Goal: Task Accomplishment & Management: Complete application form

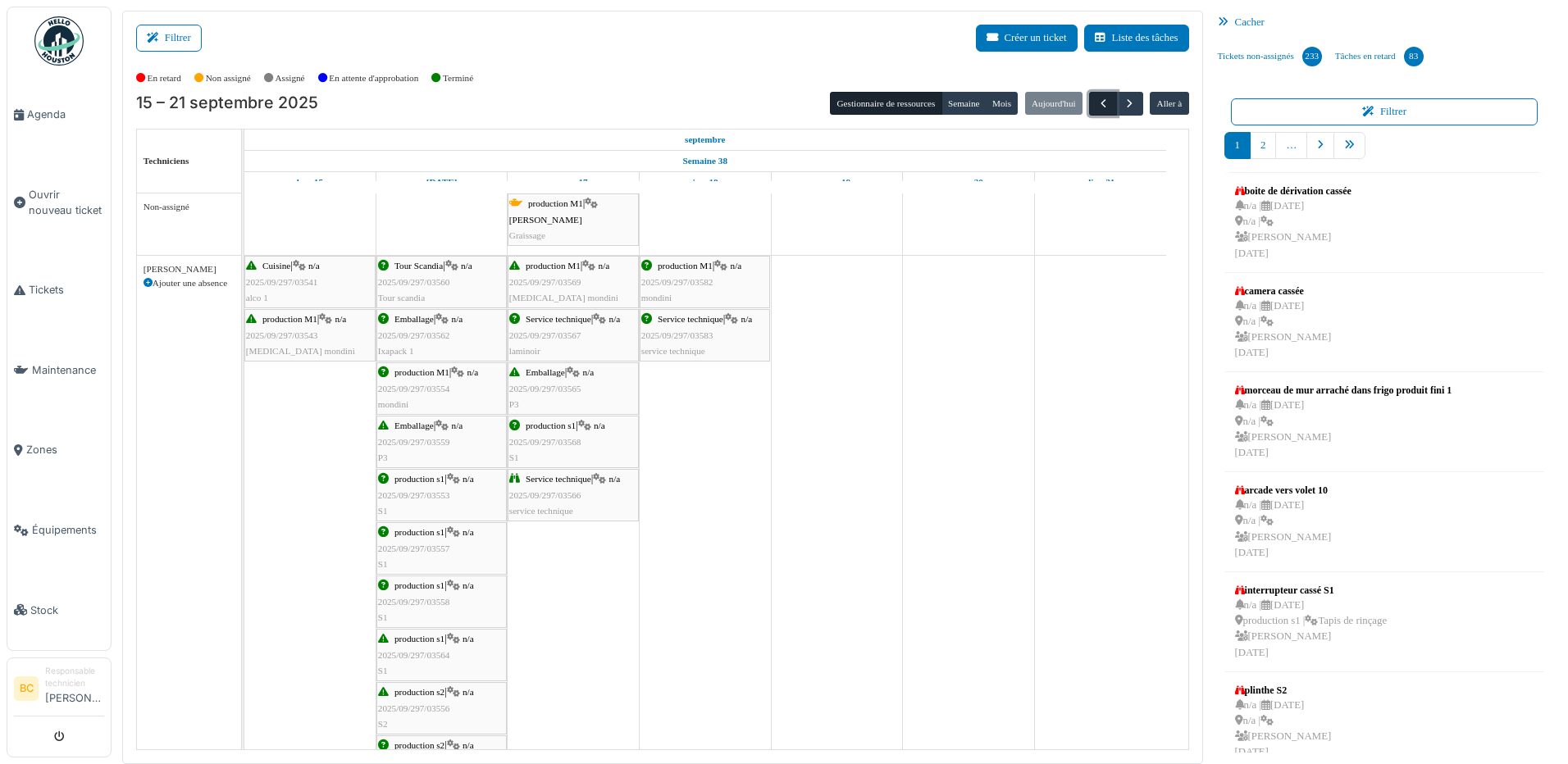
click at [1096, 99] on span "button" at bounding box center [1103, 103] width 14 height 14
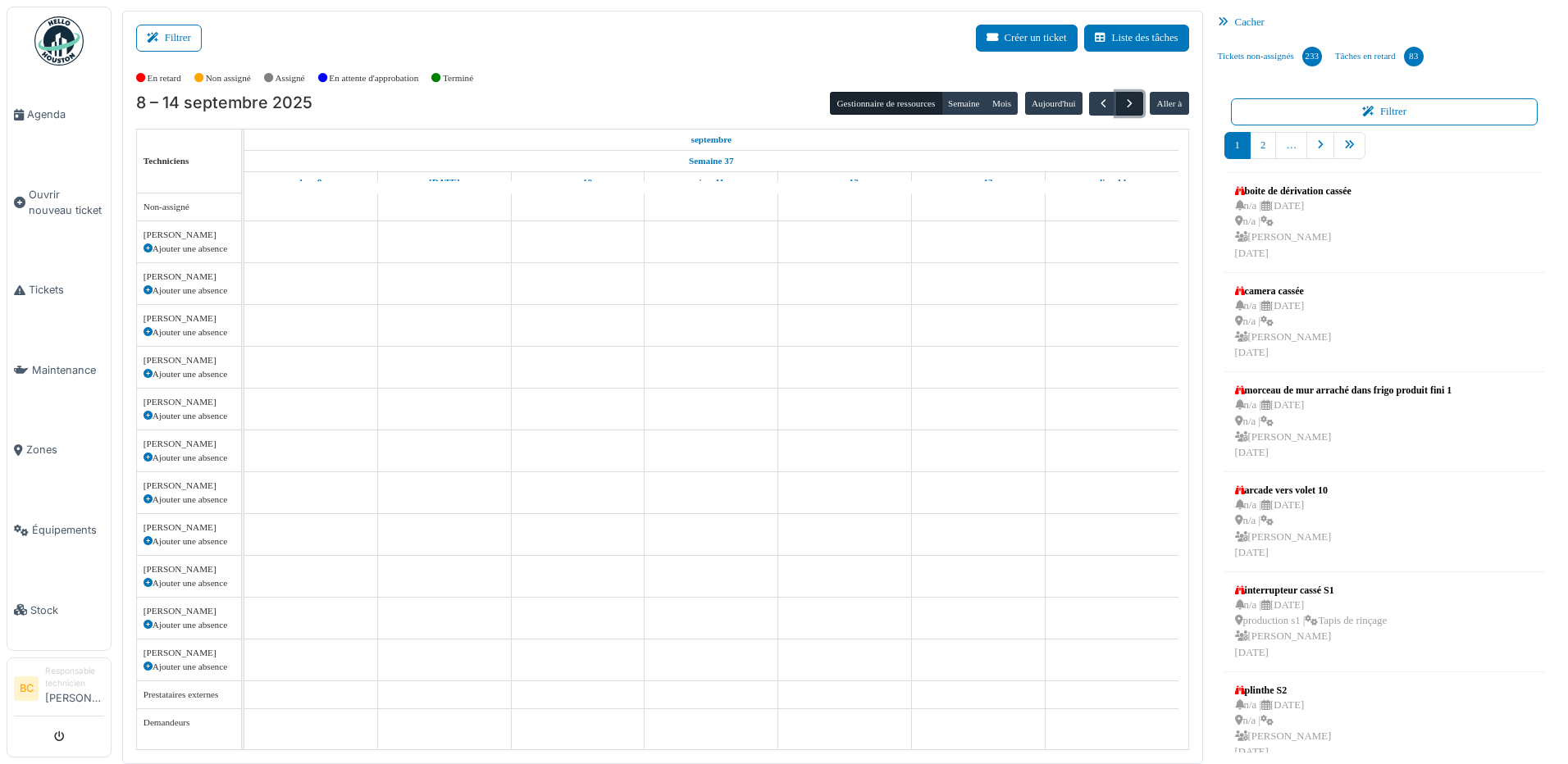
click at [1123, 101] on span "button" at bounding box center [1130, 103] width 14 height 14
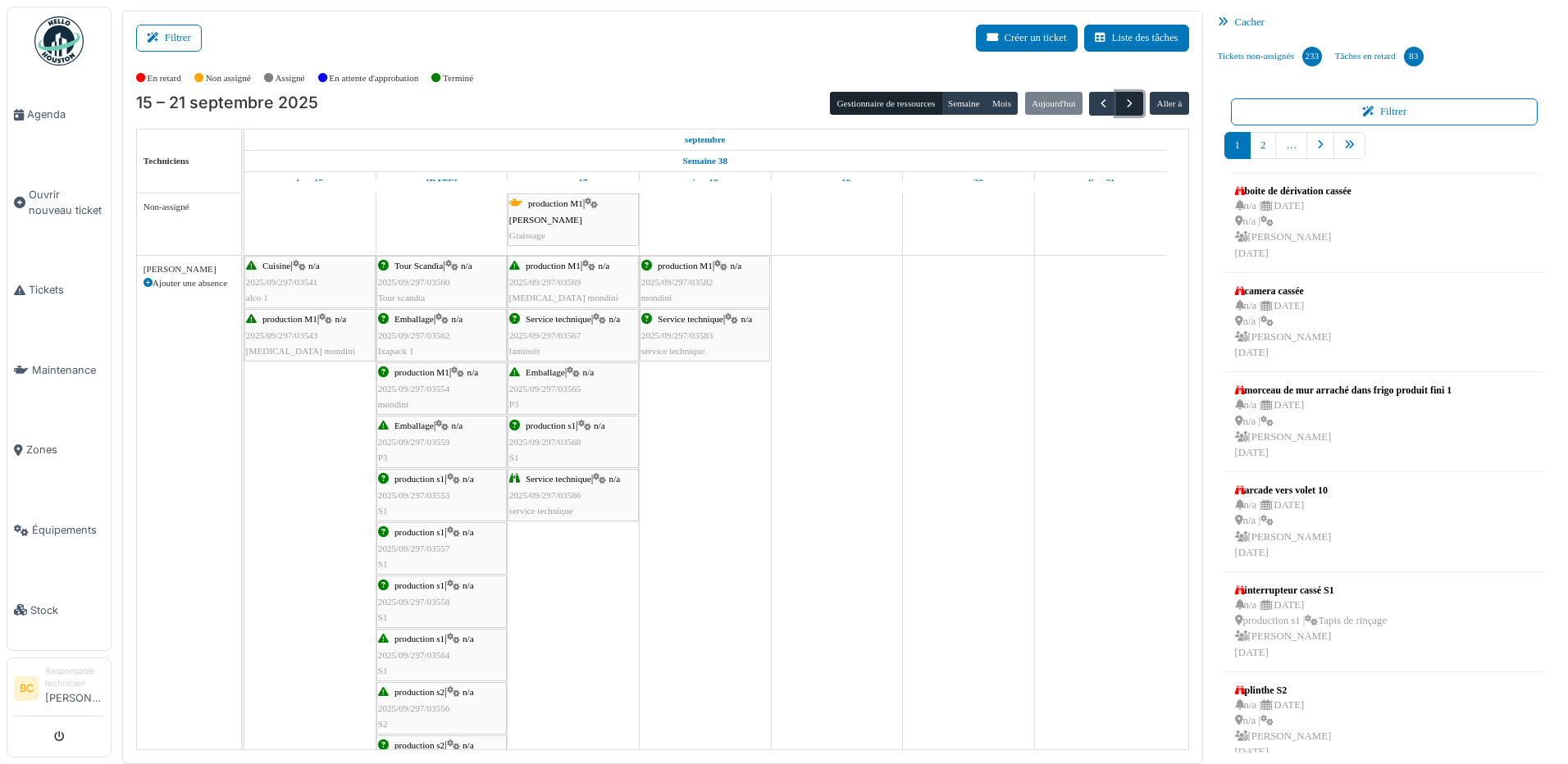
click at [1123, 101] on span "button" at bounding box center [1130, 103] width 14 height 14
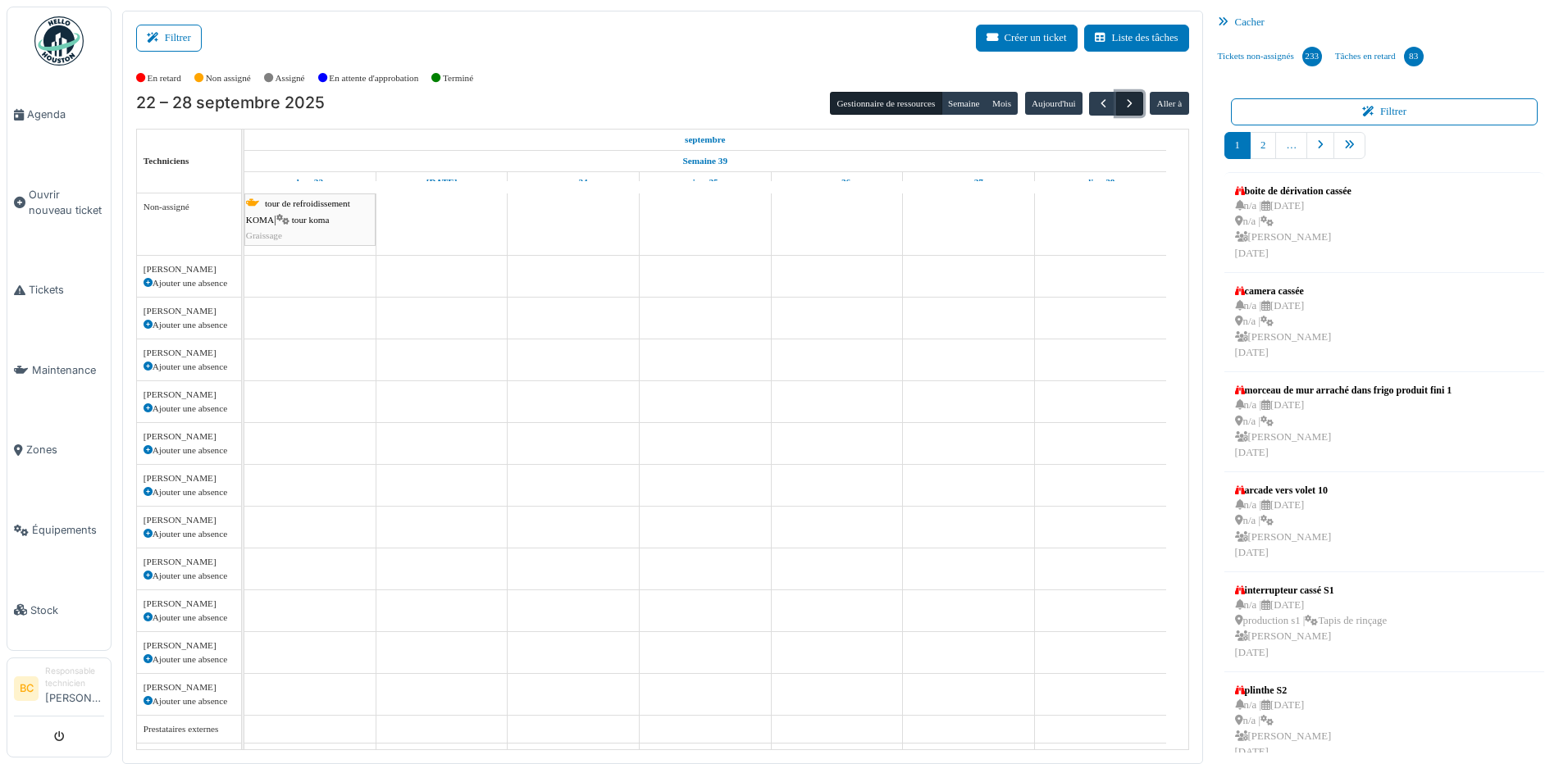
click at [1123, 101] on span "button" at bounding box center [1130, 103] width 14 height 14
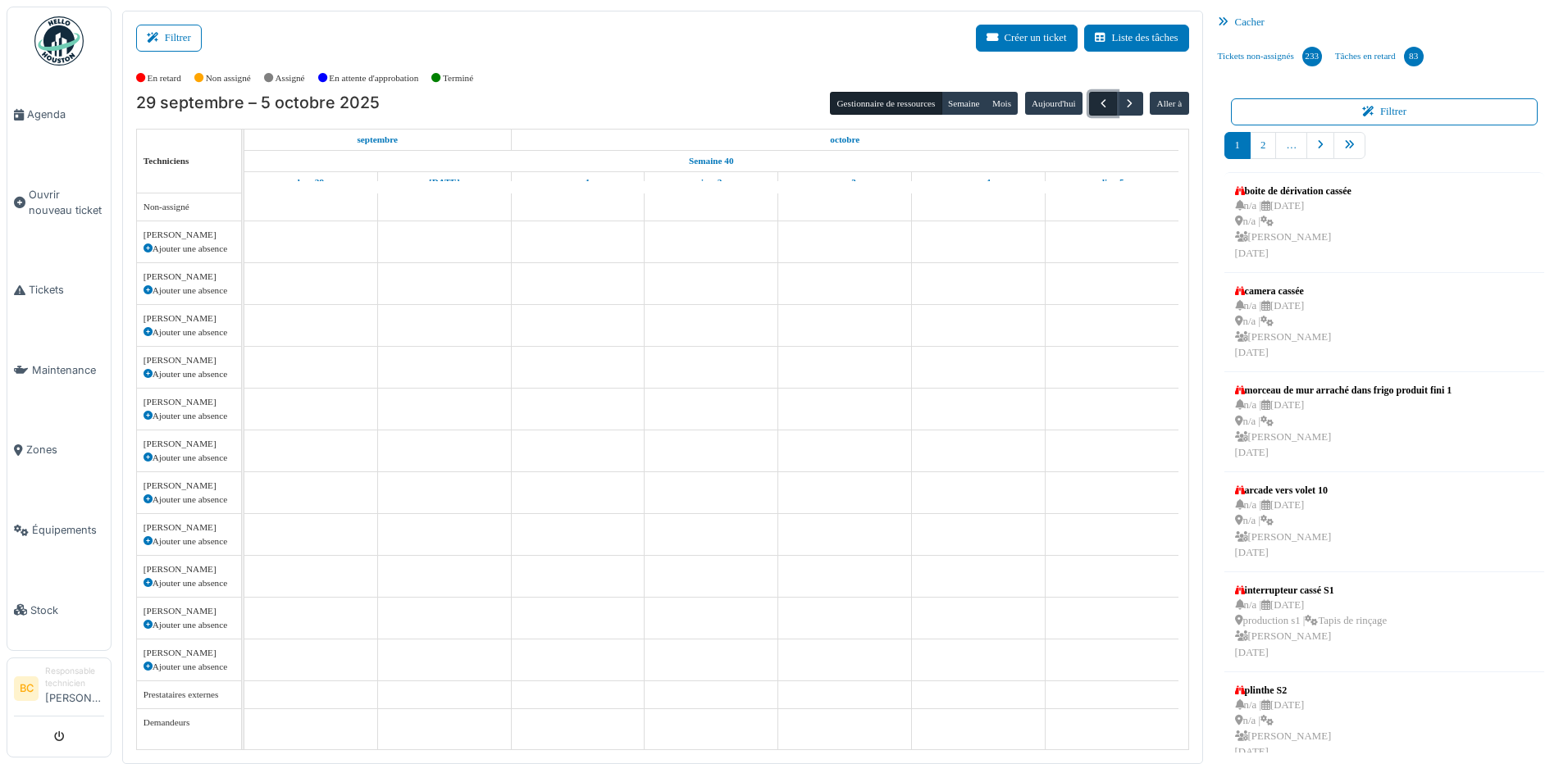
click at [1102, 104] on button "button" at bounding box center [1103, 103] width 28 height 24
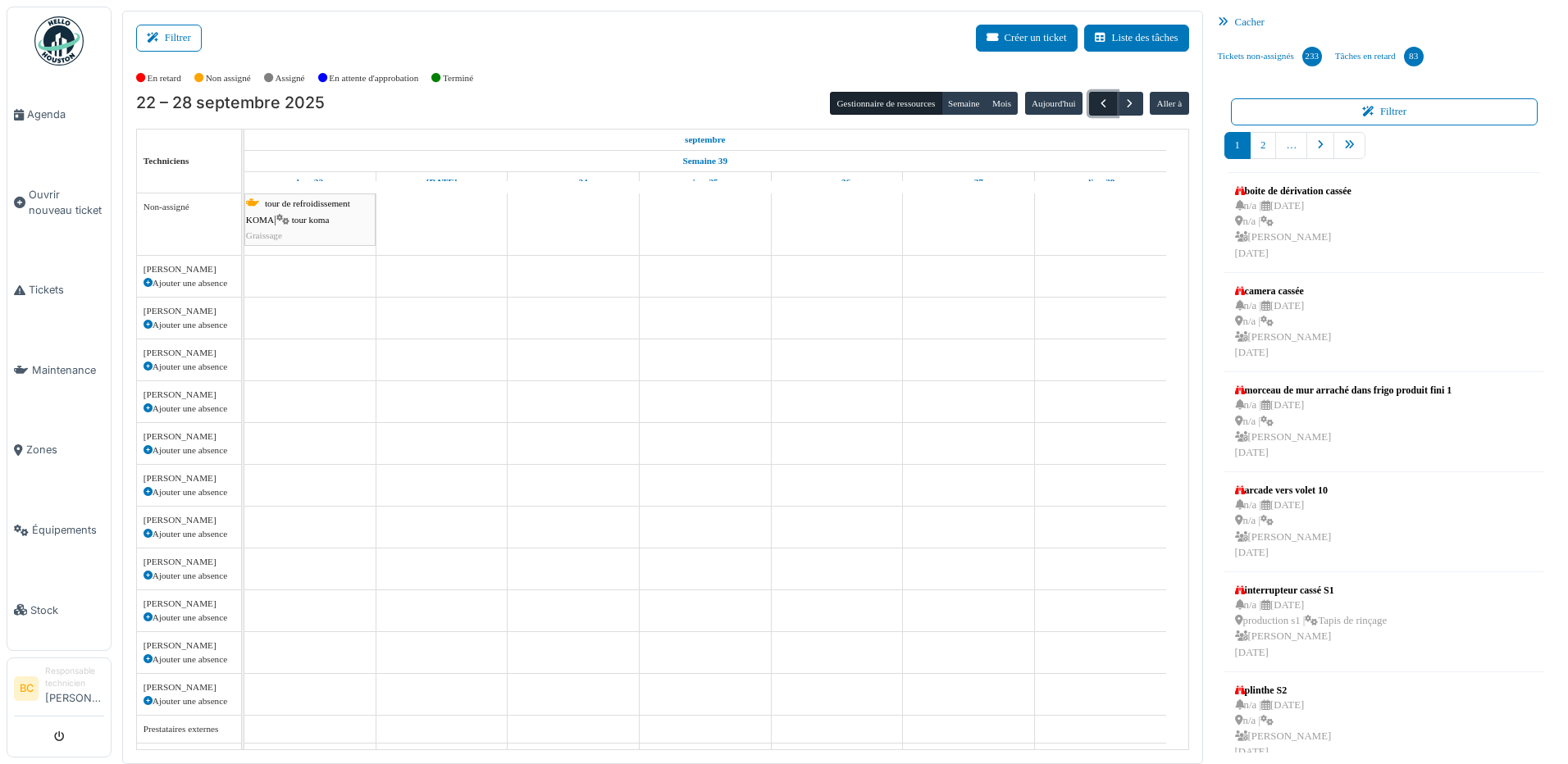
click at [1102, 104] on button "button" at bounding box center [1103, 103] width 28 height 24
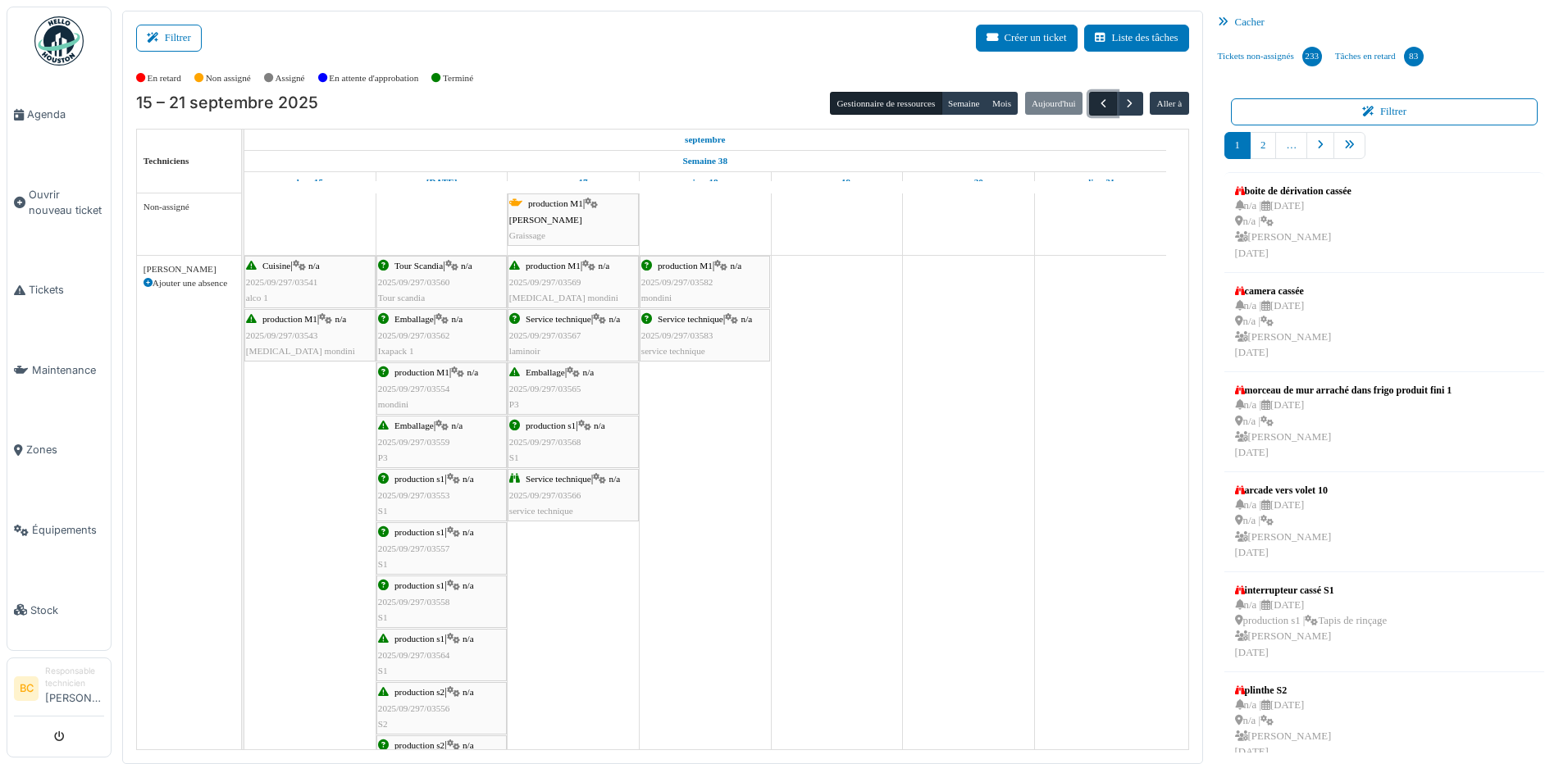
click at [1102, 104] on button "button" at bounding box center [1103, 103] width 28 height 24
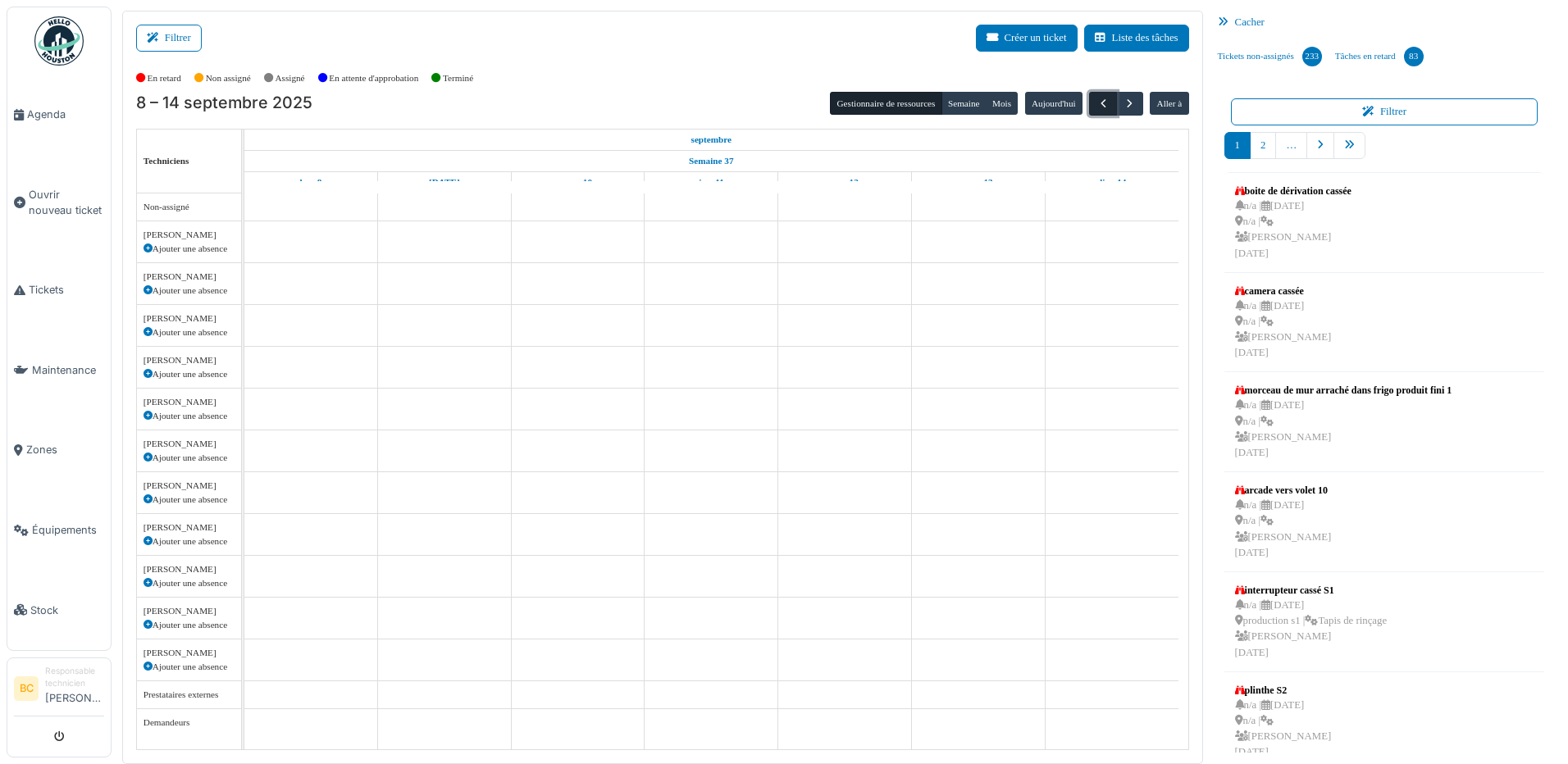
click at [1102, 104] on button "button" at bounding box center [1103, 103] width 28 height 24
click at [1123, 104] on span "button" at bounding box center [1130, 103] width 14 height 14
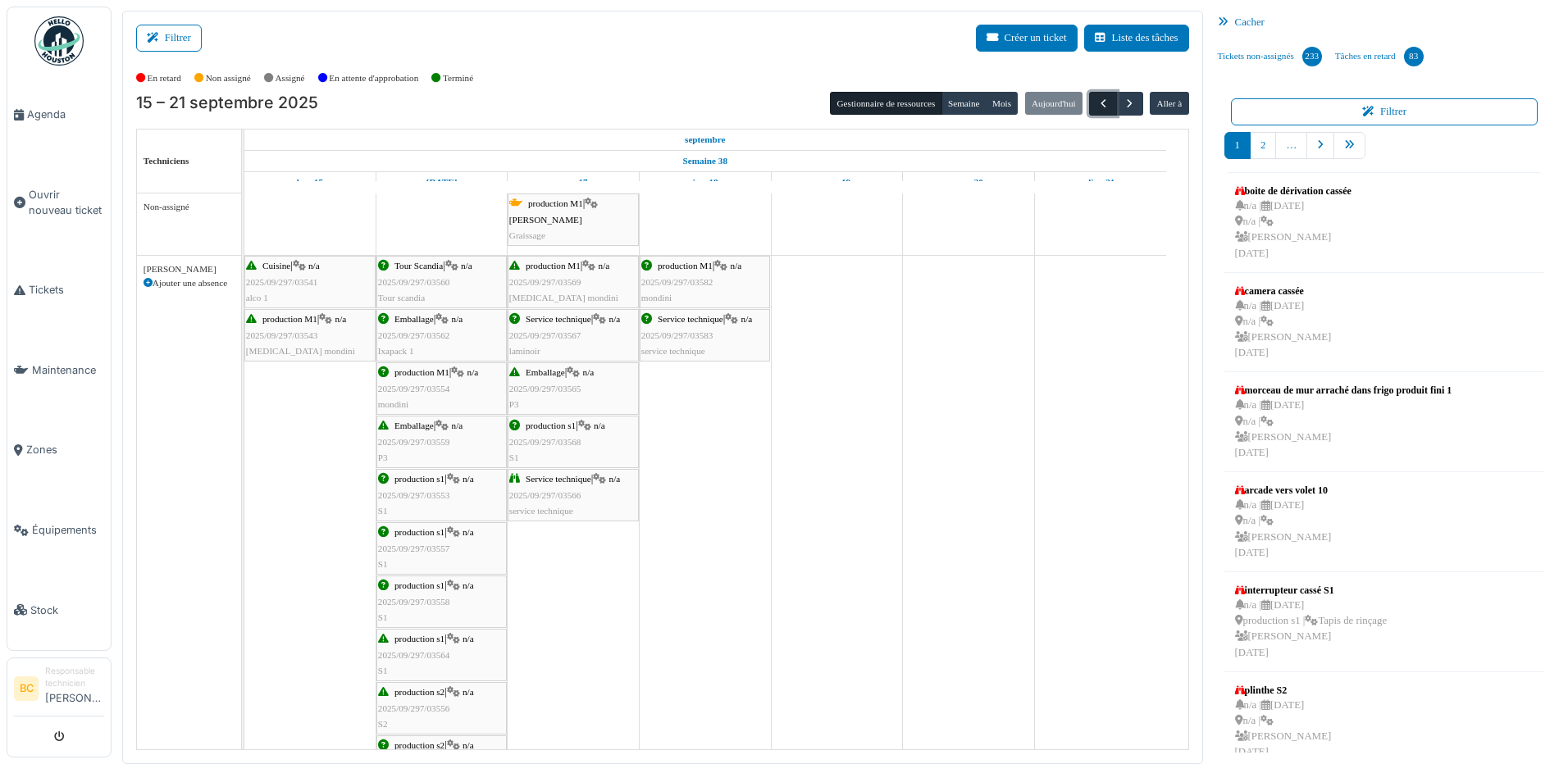
click at [1096, 101] on span "button" at bounding box center [1103, 103] width 14 height 14
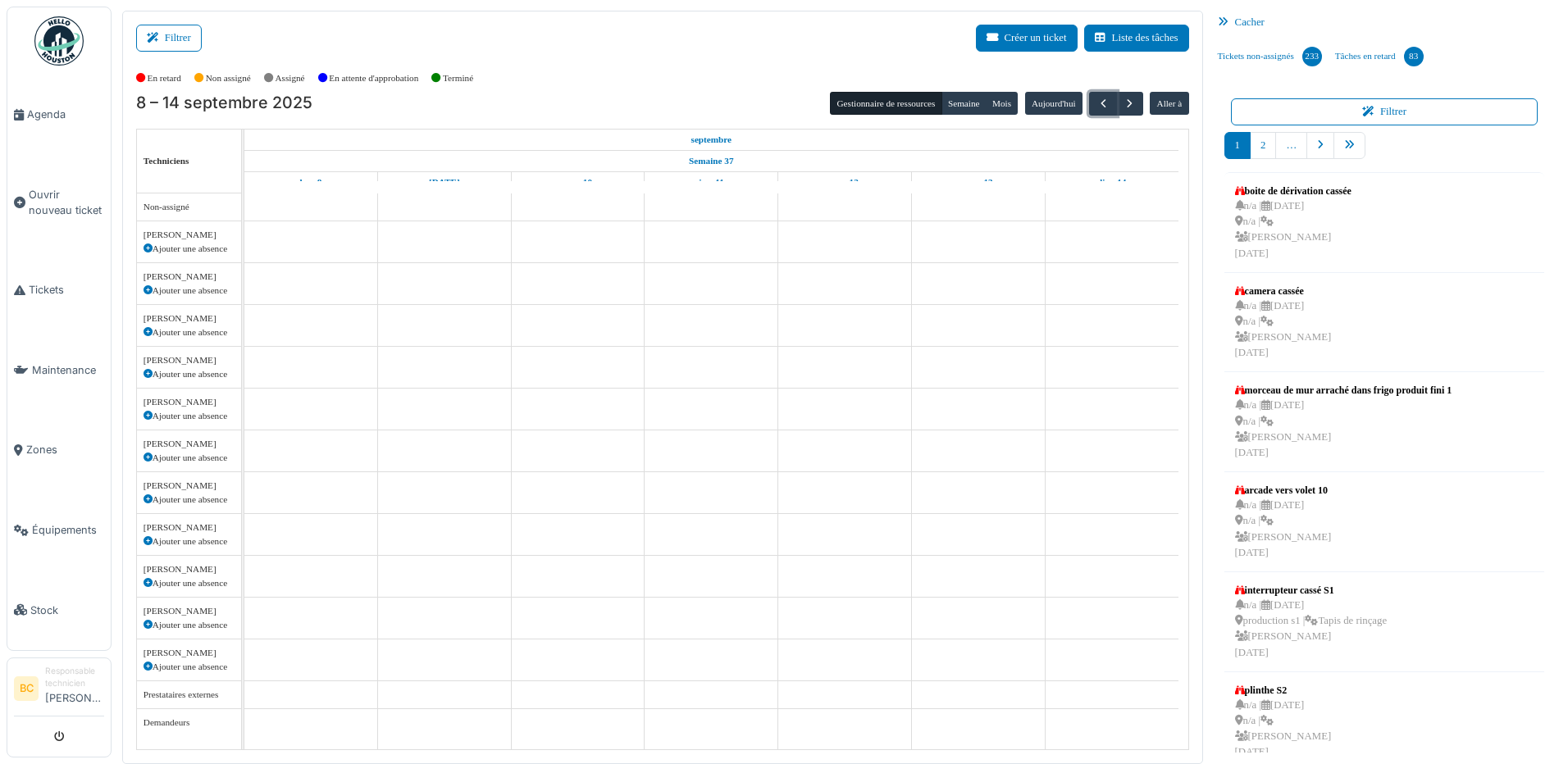
click at [511, 354] on td at bounding box center [578, 472] width 134 height 557
click at [1218, 22] on icon at bounding box center [1227, 23] width 18 height 11
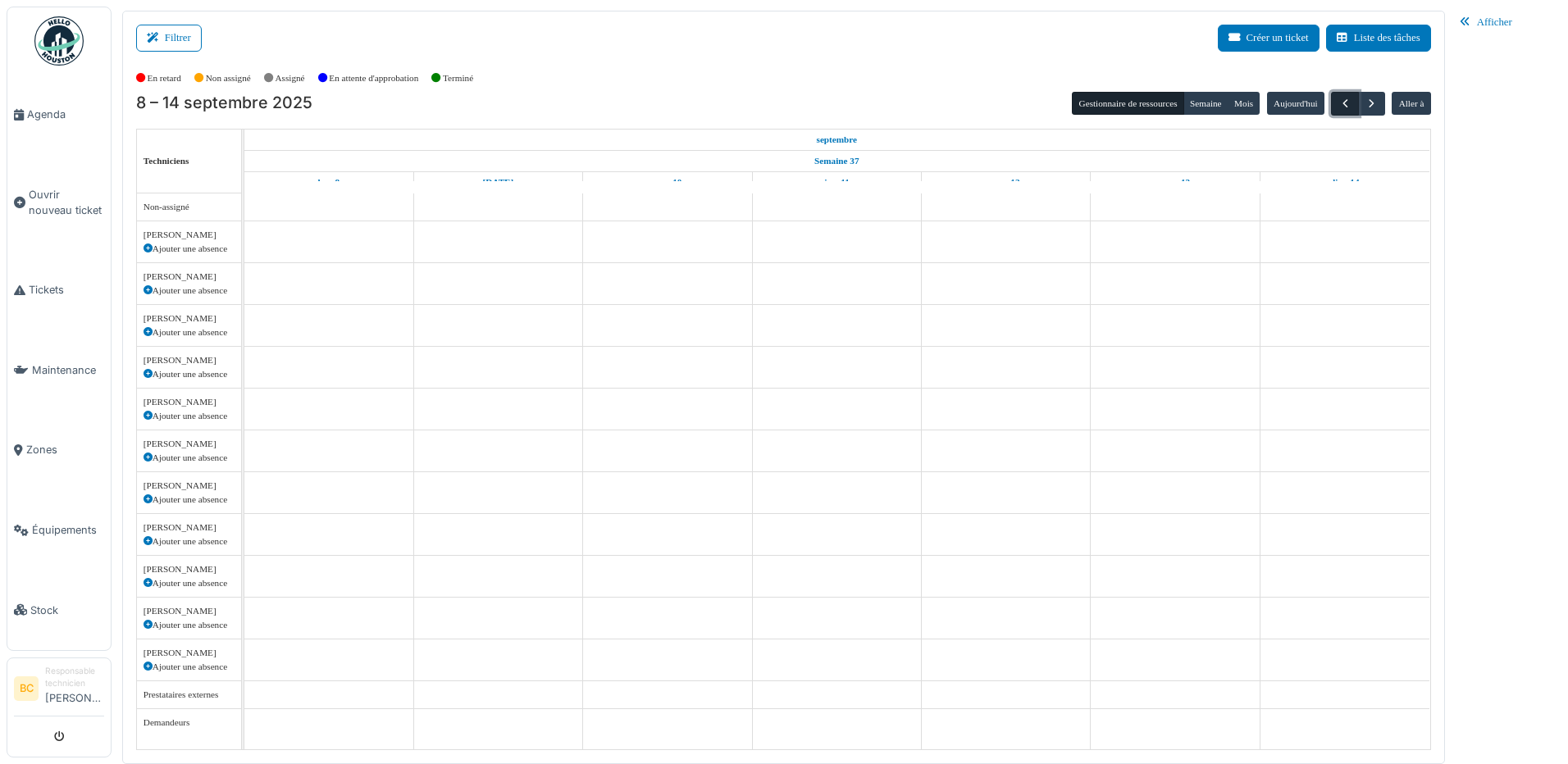
click at [1335, 105] on button "button" at bounding box center [1345, 103] width 28 height 24
click at [1371, 108] on span "button" at bounding box center [1371, 103] width 14 height 14
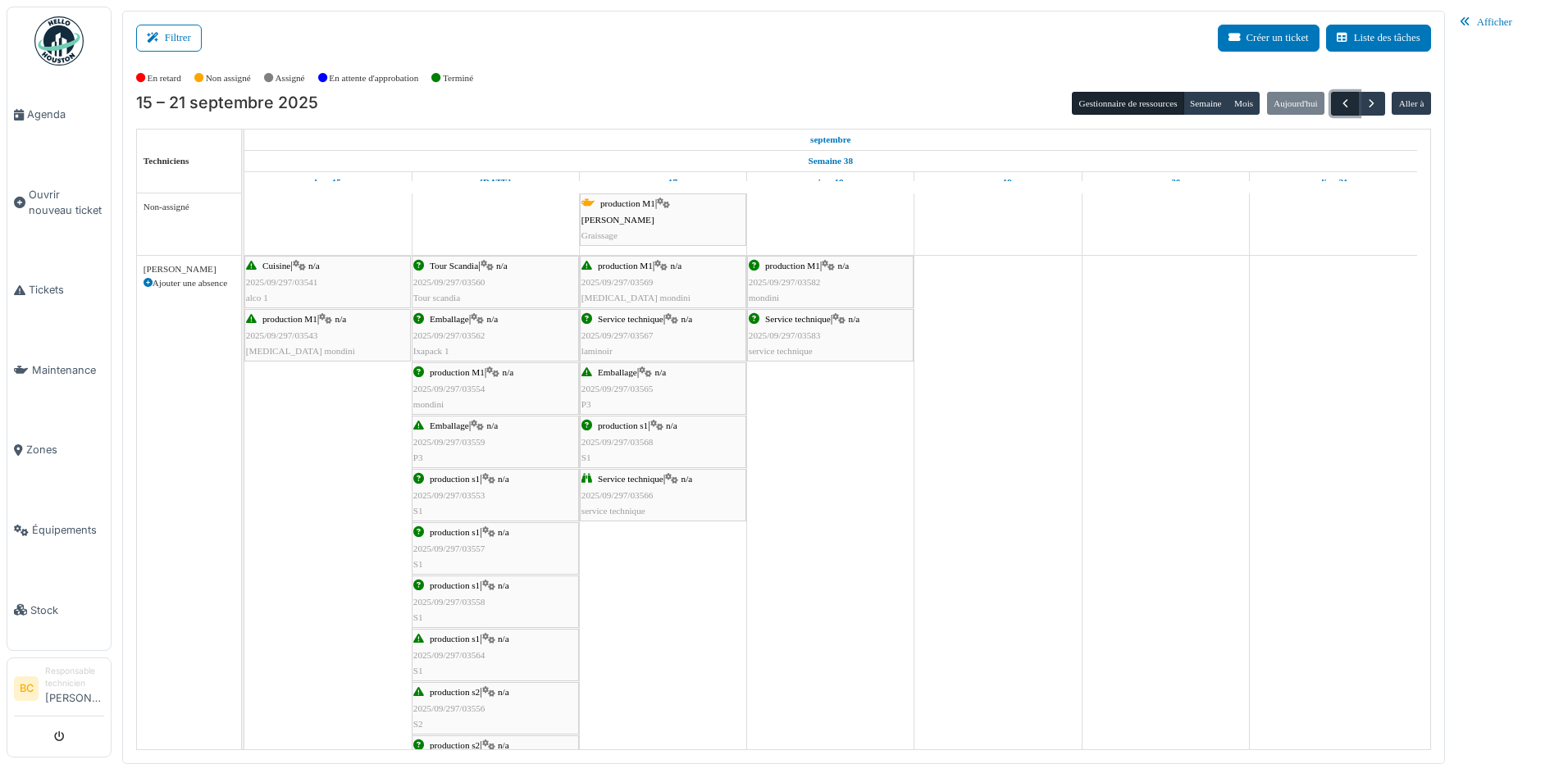
click at [1348, 104] on span "button" at bounding box center [1345, 103] width 14 height 14
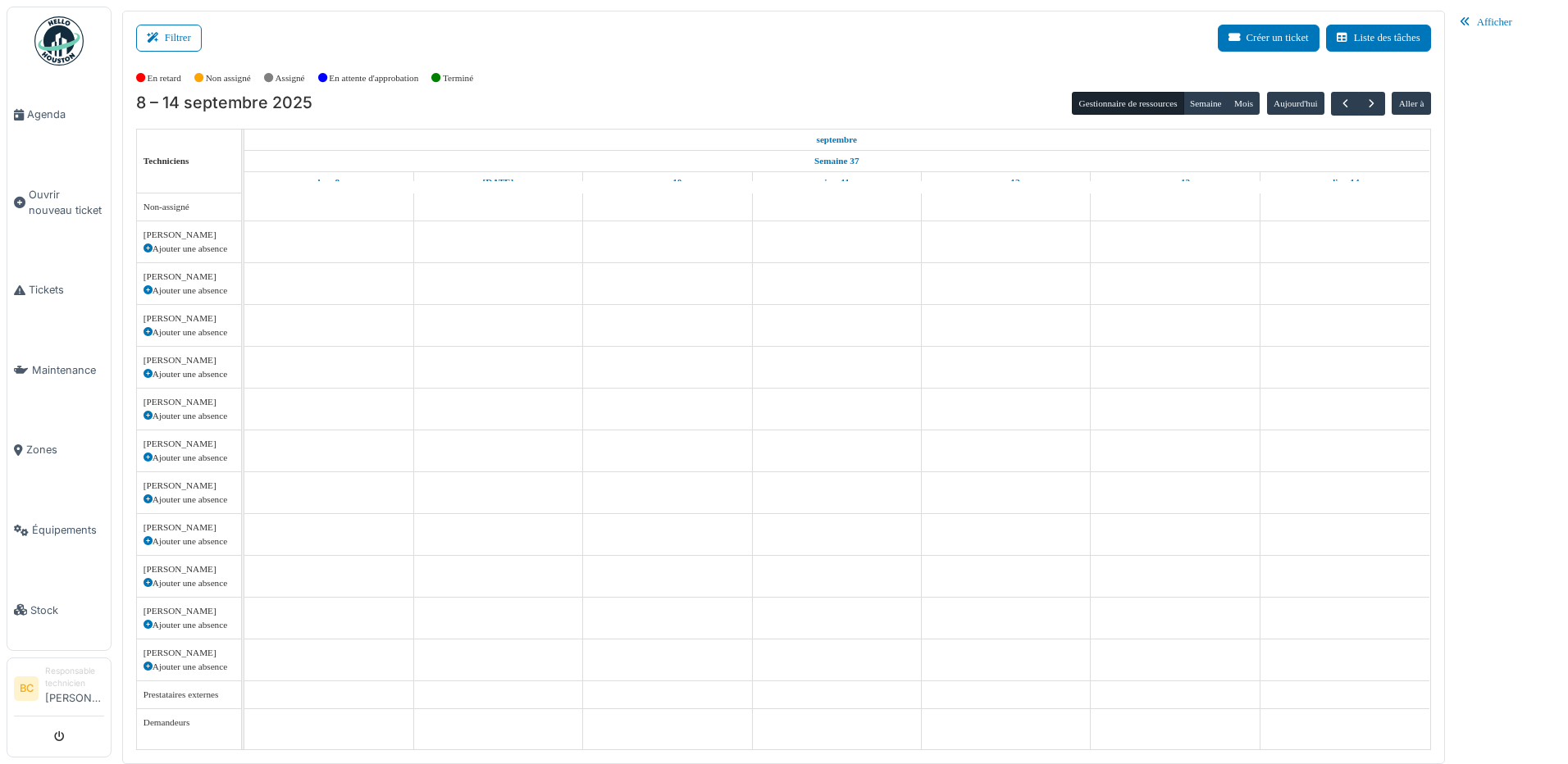
click at [1459, 14] on div "Afficher" at bounding box center [1505, 23] width 105 height 24
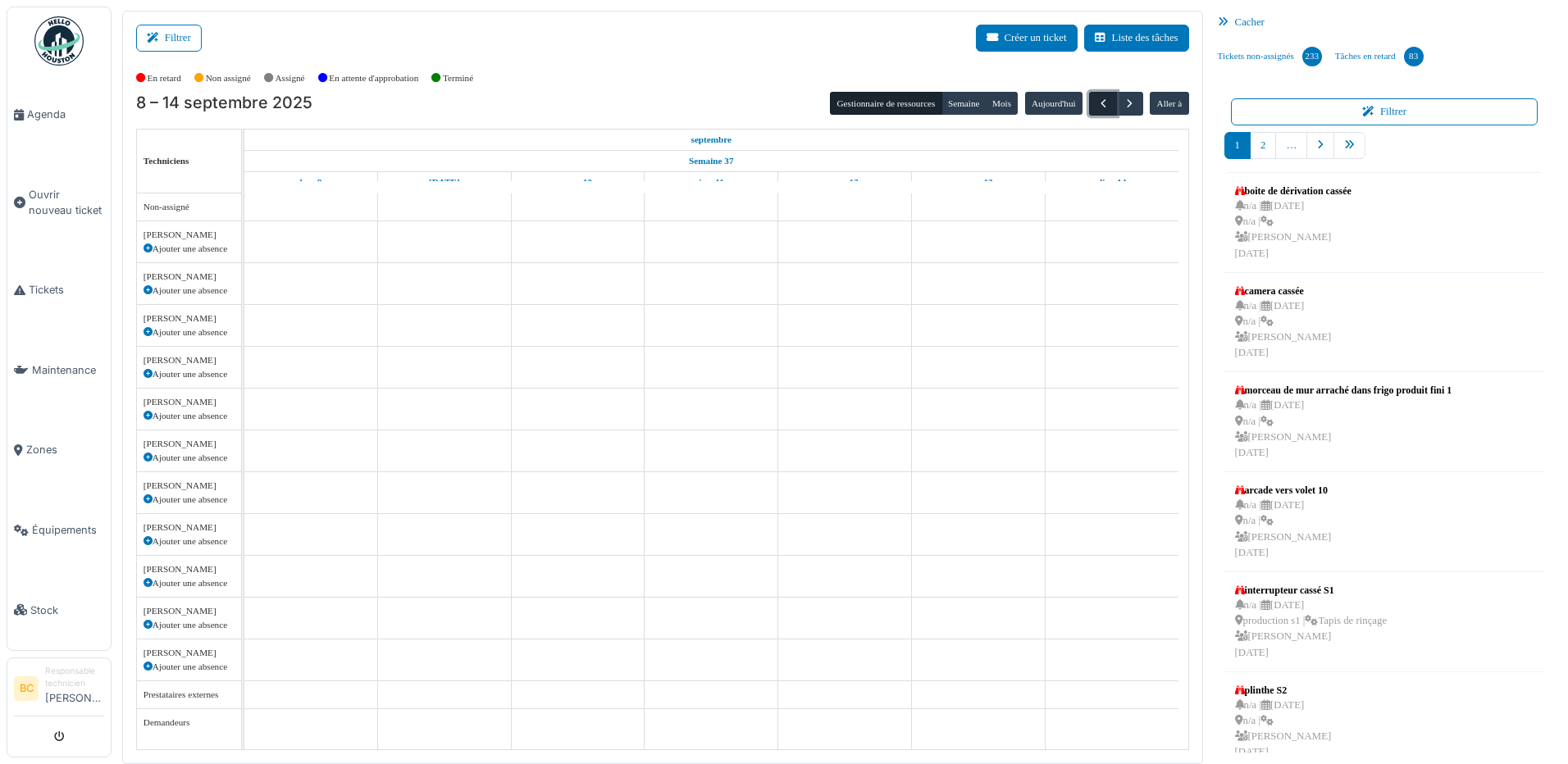
click at [1096, 97] on span "button" at bounding box center [1103, 103] width 14 height 14
click at [57, 737] on icon "submit" at bounding box center [59, 737] width 11 height 11
click at [58, 735] on icon "submit" at bounding box center [59, 737] width 11 height 11
click at [1123, 109] on span "button" at bounding box center [1130, 103] width 14 height 14
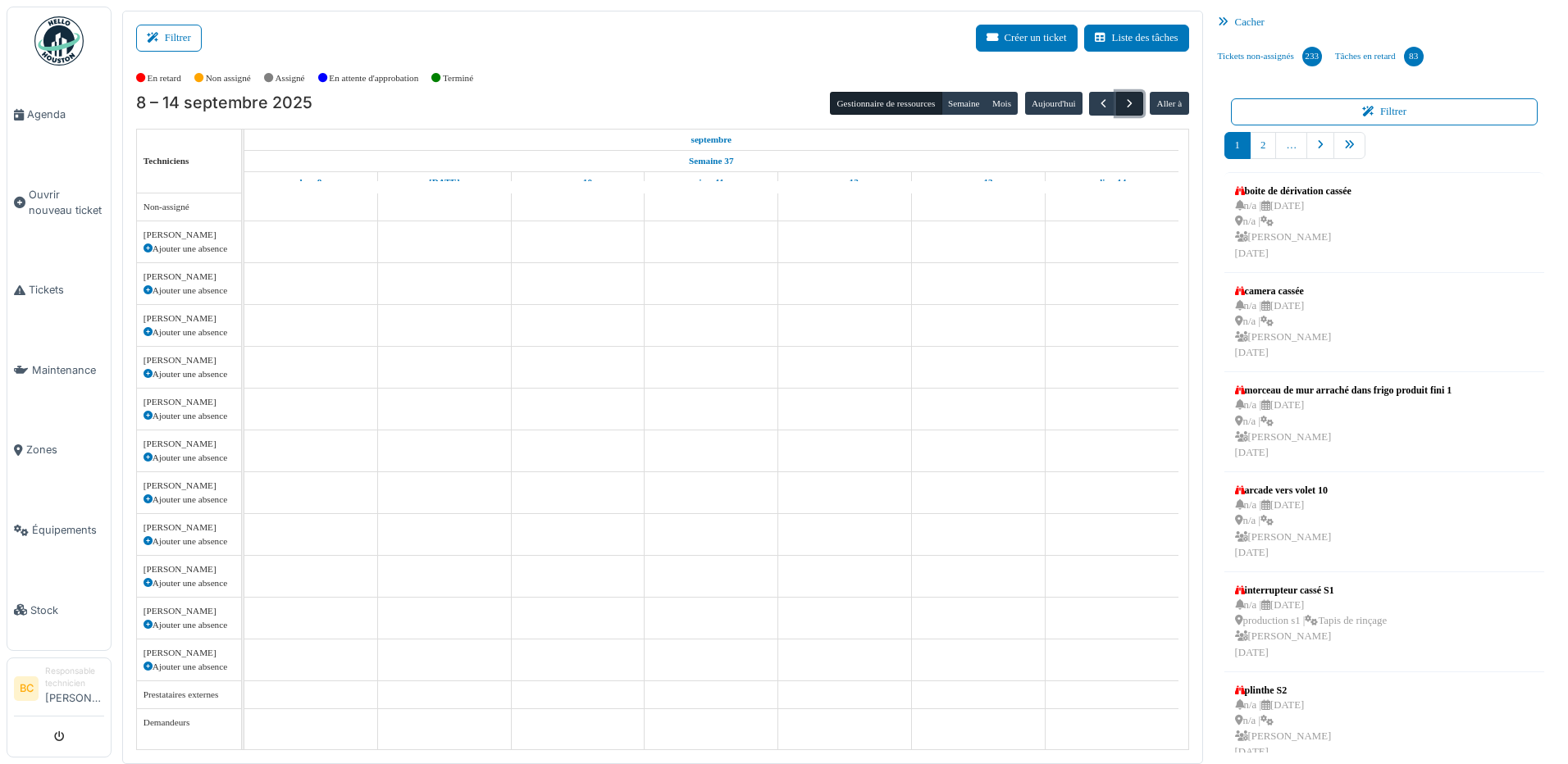
click at [1123, 109] on span "button" at bounding box center [1130, 103] width 14 height 14
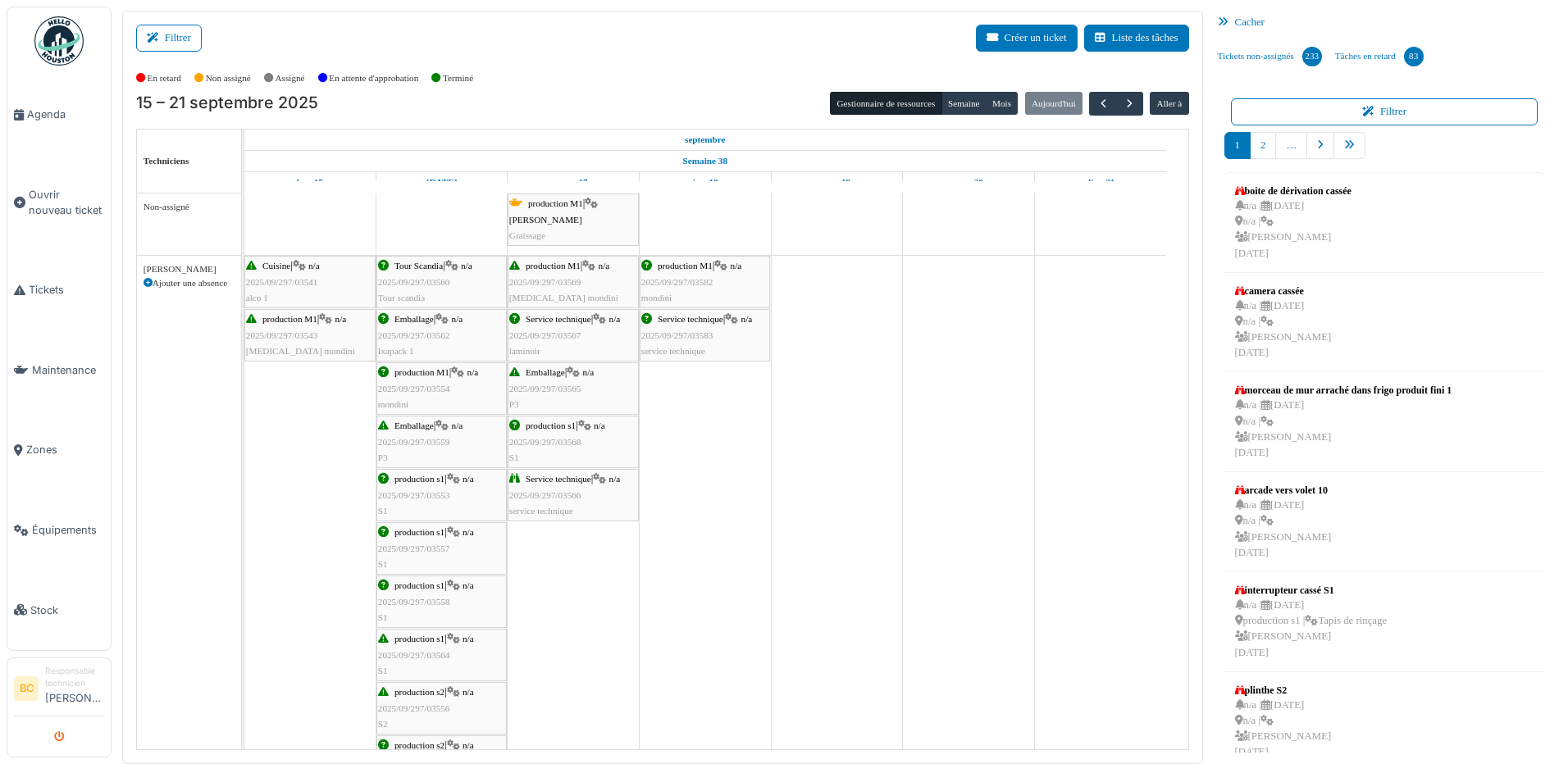
click at [62, 736] on icon "submit" at bounding box center [59, 737] width 11 height 11
click at [61, 736] on icon "submit" at bounding box center [59, 737] width 11 height 11
click at [60, 736] on icon "submit" at bounding box center [59, 737] width 11 height 11
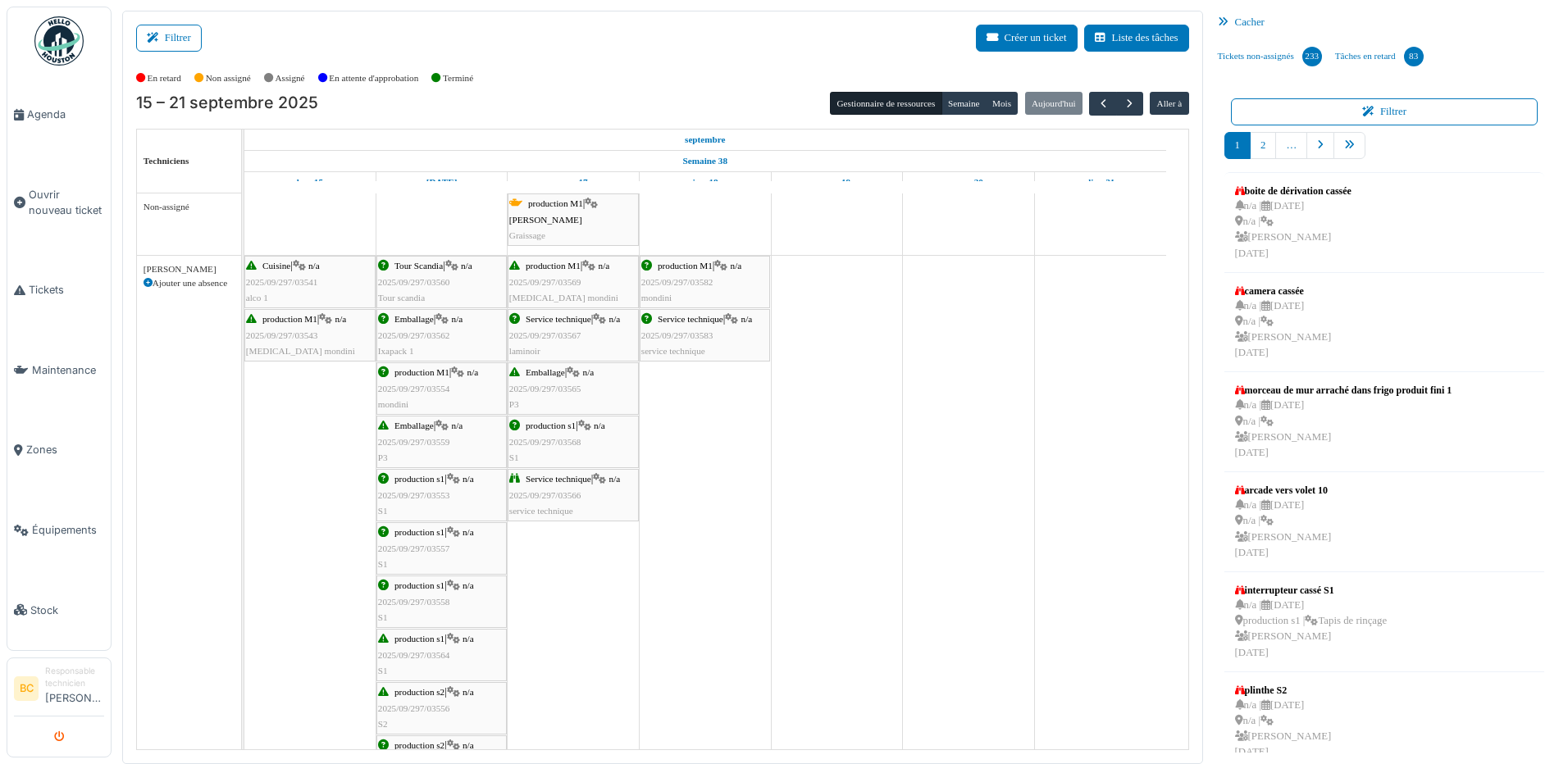
click at [60, 736] on icon "submit" at bounding box center [59, 737] width 11 height 11
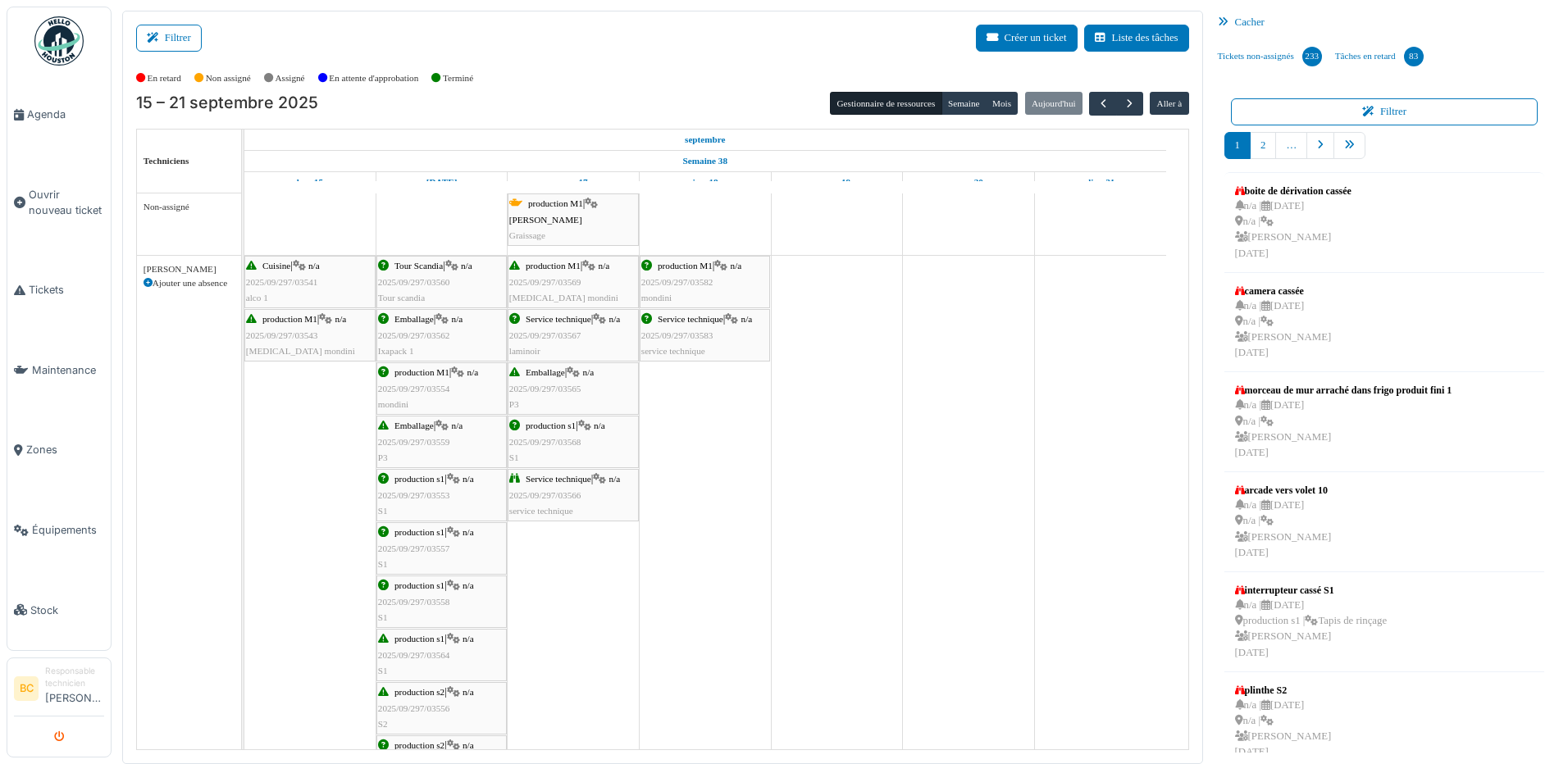
click at [60, 736] on icon "submit" at bounding box center [59, 737] width 11 height 11
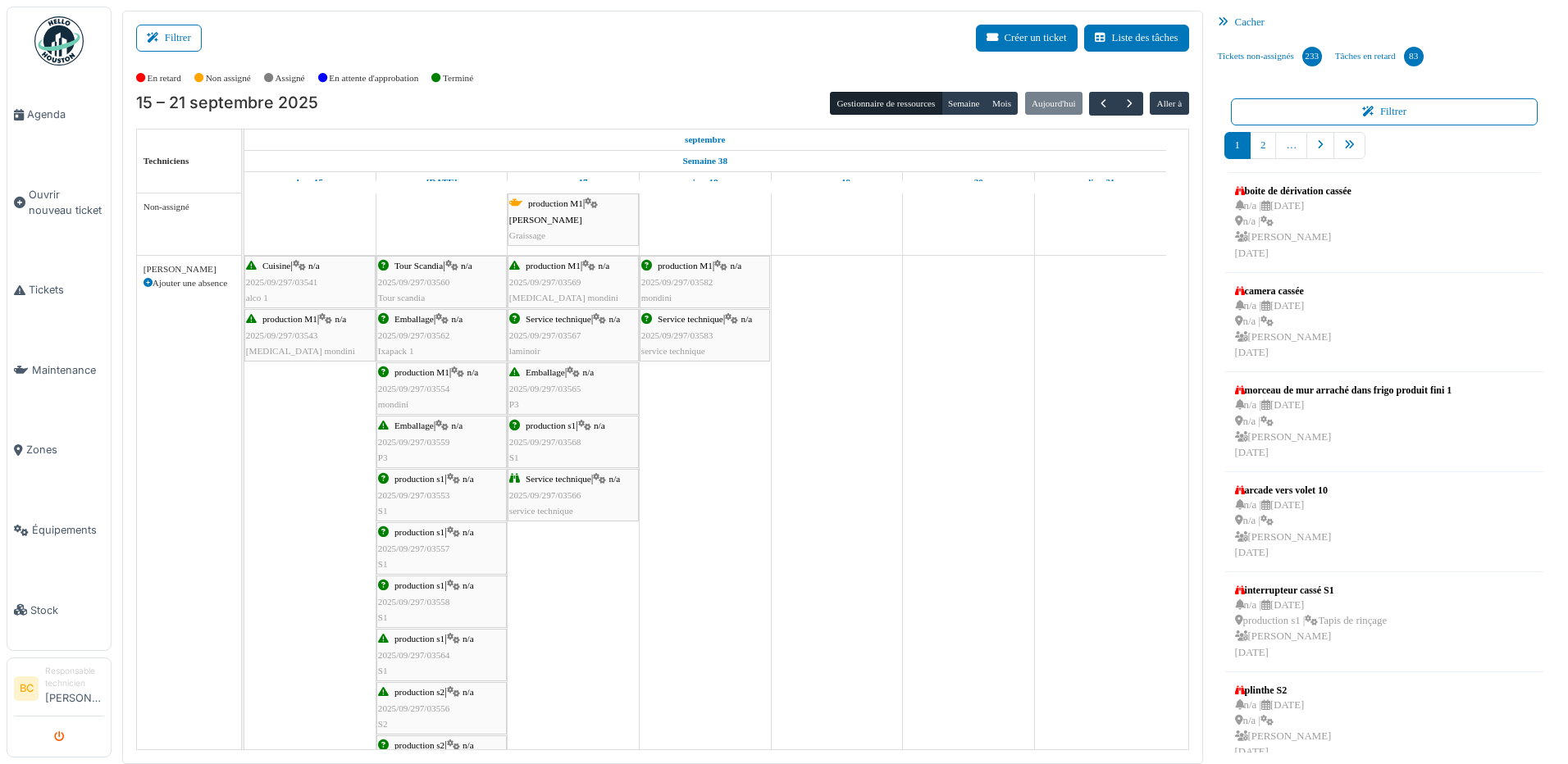
click at [60, 736] on icon "submit" at bounding box center [59, 737] width 11 height 11
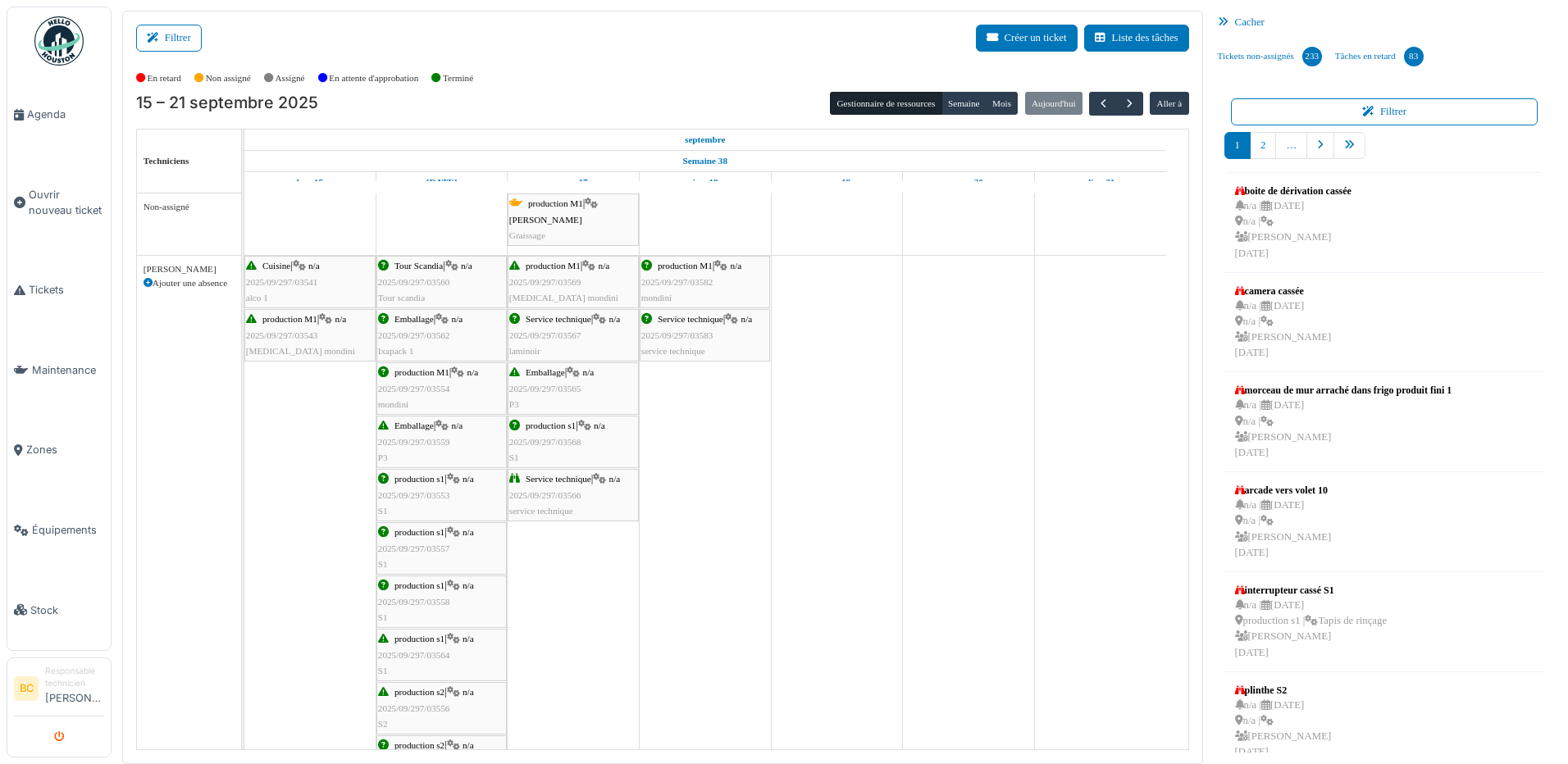
click at [60, 736] on icon "submit" at bounding box center [59, 737] width 11 height 11
click at [39, 111] on span "Agenda" at bounding box center [66, 114] width 77 height 16
click at [62, 196] on span "Ouvrir nouveau ticket" at bounding box center [66, 203] width 76 height 31
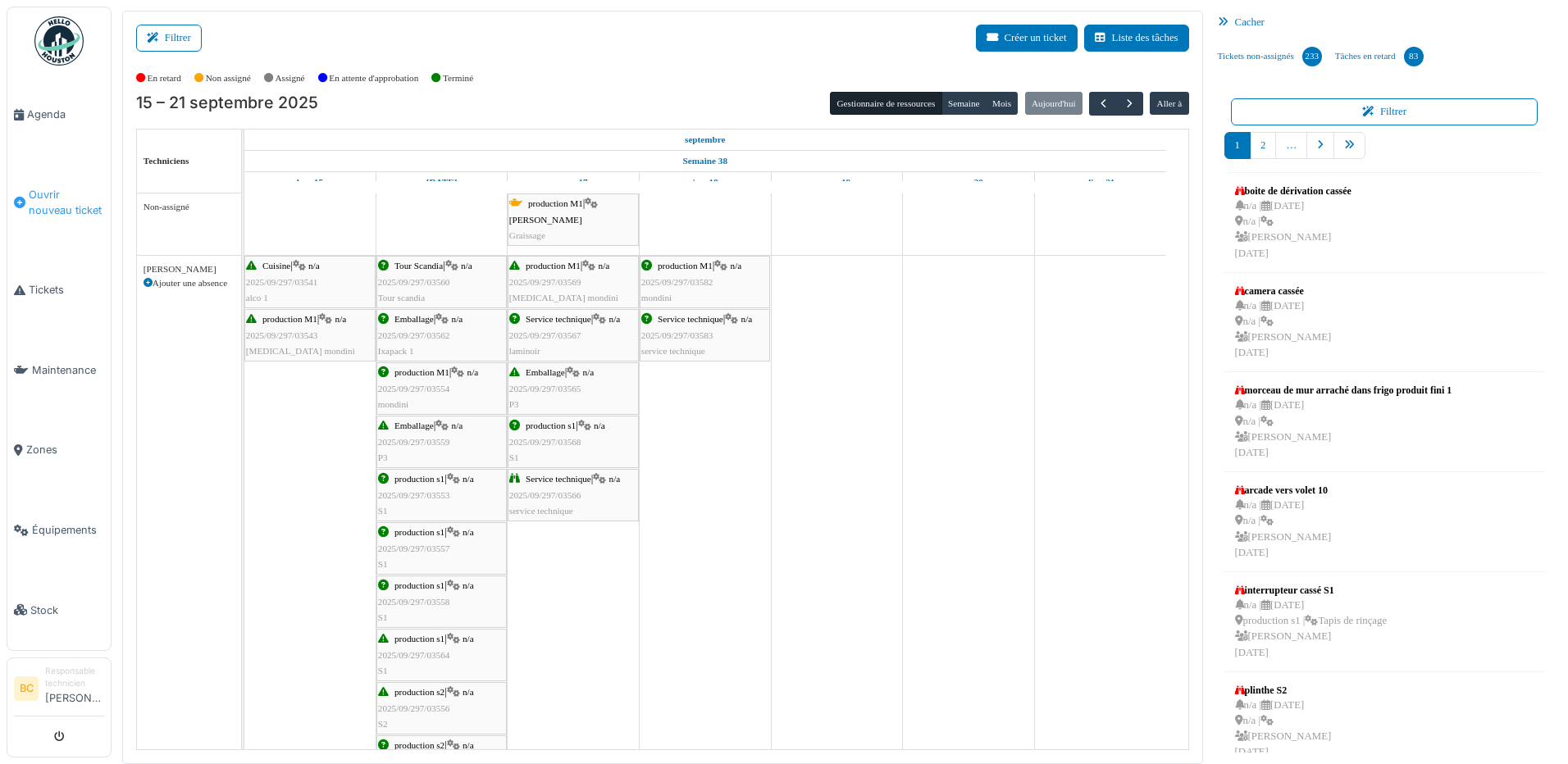
click at [52, 191] on span "Ouvrir nouveau ticket" at bounding box center [66, 203] width 76 height 31
click at [556, 325] on div "Service technique | n/a 2025/09/297/03567 [GEOGRAPHIC_DATA]" at bounding box center [573, 335] width 128 height 47
